Goal: Task Accomplishment & Management: Manage account settings

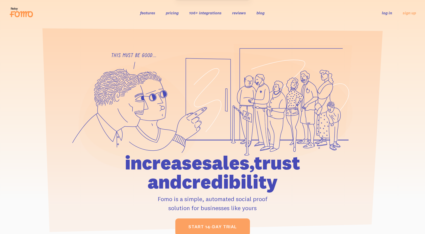
click at [385, 13] on link "log in" at bounding box center [387, 12] width 10 height 5
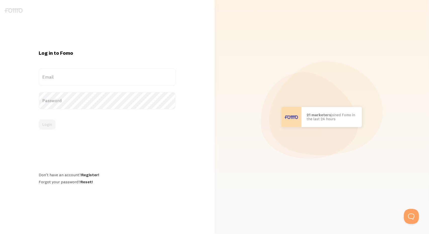
drag, startPoint x: 112, startPoint y: 75, endPoint x: 113, endPoint y: 77, distance: 2.7
click at [112, 75] on label "Email" at bounding box center [107, 77] width 137 height 18
click at [112, 75] on input "Email" at bounding box center [107, 77] width 137 height 18
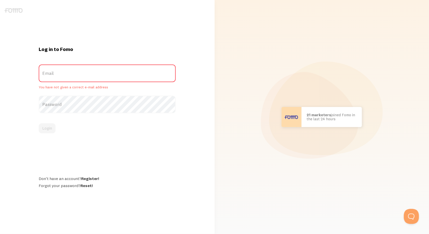
click at [116, 79] on label "Email" at bounding box center [107, 74] width 137 height 18
click at [116, 79] on input "Email" at bounding box center [107, 74] width 137 height 18
click at [144, 55] on div "Log in to Fomo Email You have not given a correct e-mail address Password Login…" at bounding box center [107, 117] width 143 height 142
